Goal: Find specific page/section: Find specific page/section

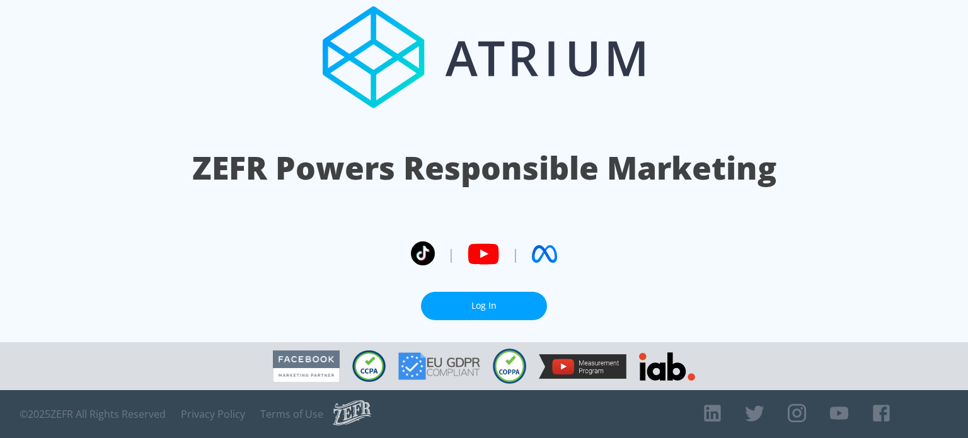
click at [494, 306] on link "Log In" at bounding box center [484, 306] width 126 height 28
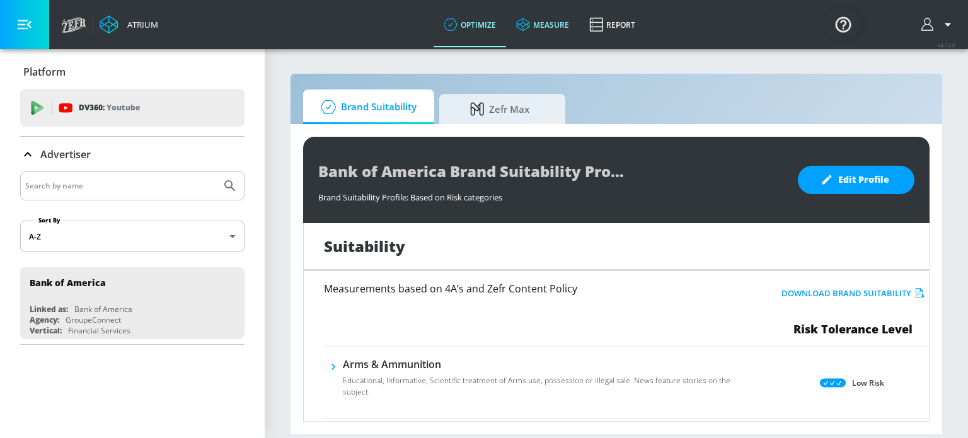
click at [544, 32] on link "measure" at bounding box center [542, 24] width 73 height 45
